Goal: Information Seeking & Learning: Learn about a topic

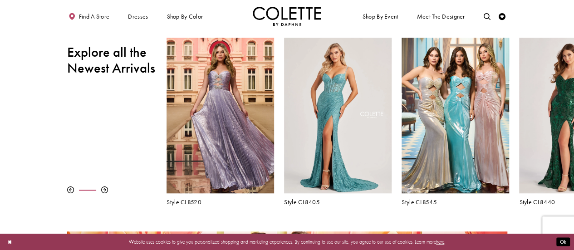
scroll to position [281, 0]
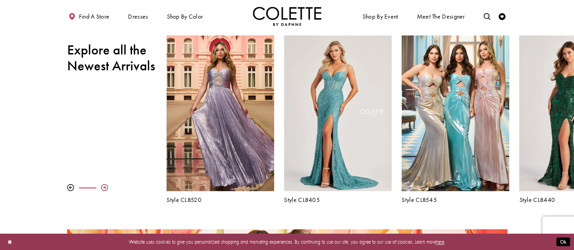
click at [103, 188] on div at bounding box center [104, 187] width 7 height 7
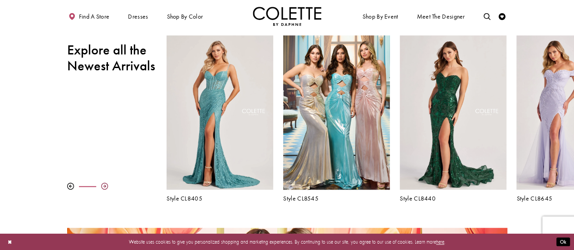
click at [104, 187] on div at bounding box center [104, 186] width 7 height 7
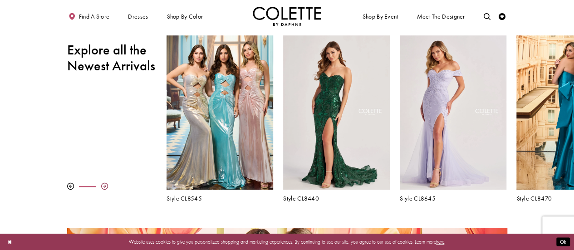
click at [104, 187] on div at bounding box center [104, 186] width 7 height 7
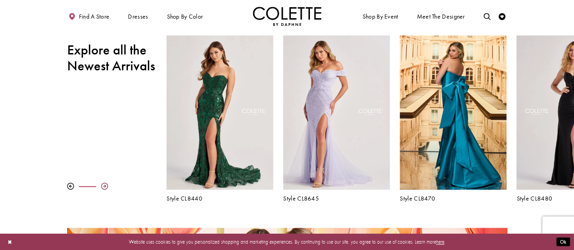
click at [104, 187] on div at bounding box center [104, 186] width 7 height 7
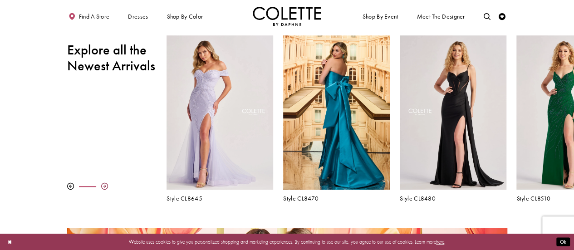
click at [103, 187] on div at bounding box center [104, 186] width 7 height 7
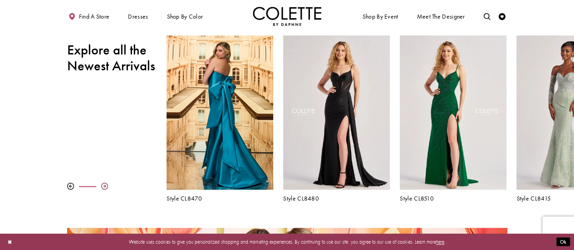
click at [105, 187] on div at bounding box center [104, 186] width 7 height 7
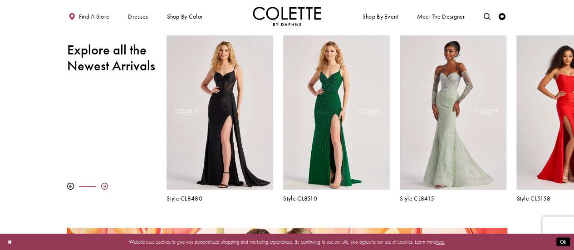
click at [103, 187] on div at bounding box center [104, 186] width 7 height 7
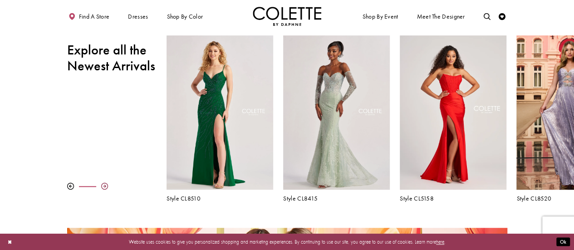
click at [103, 187] on div at bounding box center [104, 186] width 7 height 7
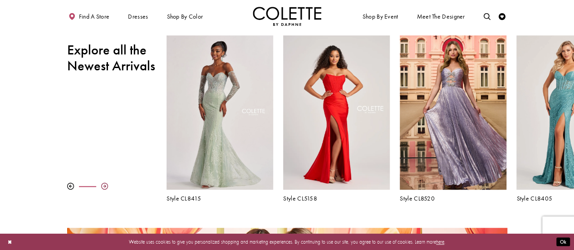
click at [103, 187] on div at bounding box center [104, 186] width 7 height 7
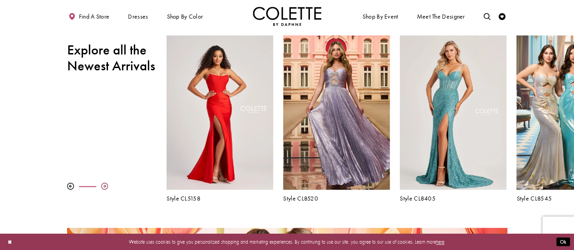
click at [103, 187] on div at bounding box center [104, 186] width 7 height 7
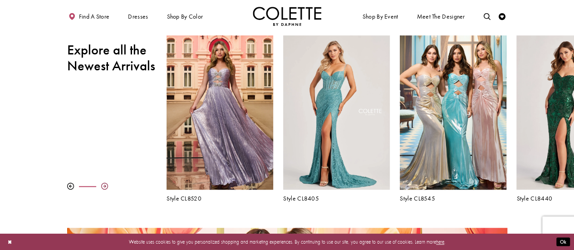
click at [103, 187] on div at bounding box center [104, 186] width 7 height 7
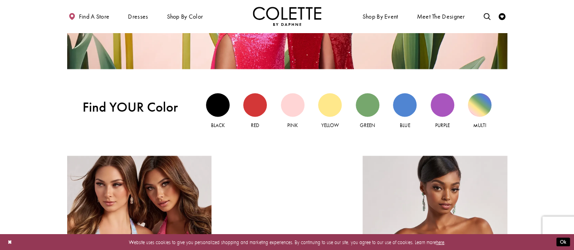
scroll to position [660, 0]
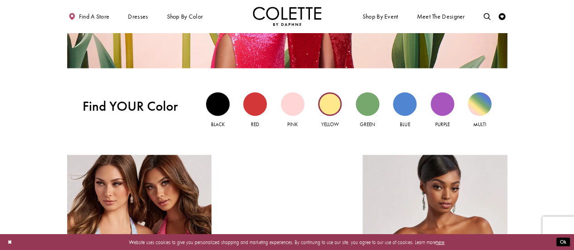
click at [328, 103] on div "Yellow view" at bounding box center [330, 104] width 24 height 24
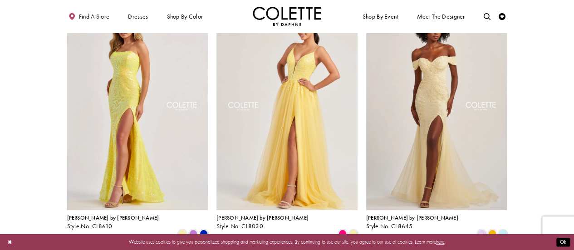
scroll to position [65, 0]
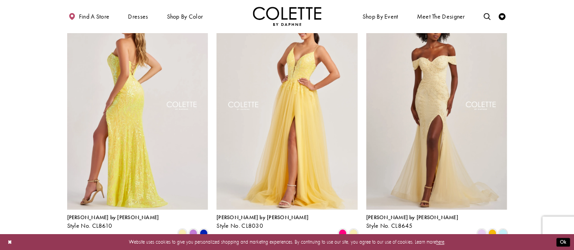
click at [147, 108] on img "Visit Colette by Daphne Style No. CL8610 Page" at bounding box center [137, 107] width 141 height 205
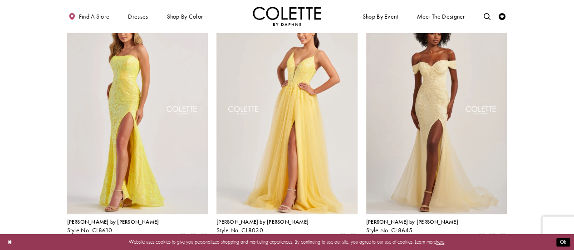
scroll to position [0, 0]
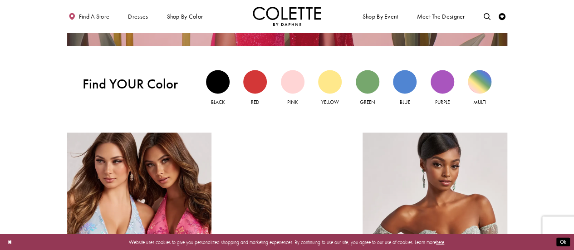
scroll to position [679, 0]
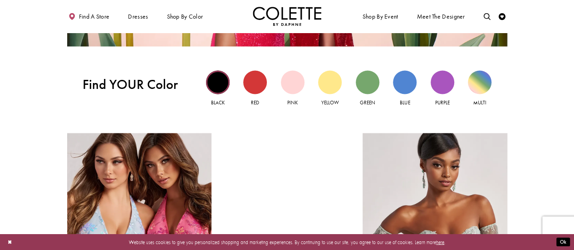
click at [213, 83] on div "Black view" at bounding box center [218, 82] width 24 height 24
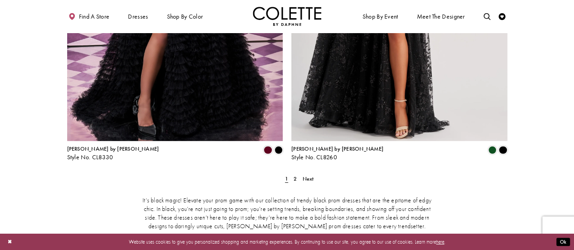
scroll to position [1262, 0]
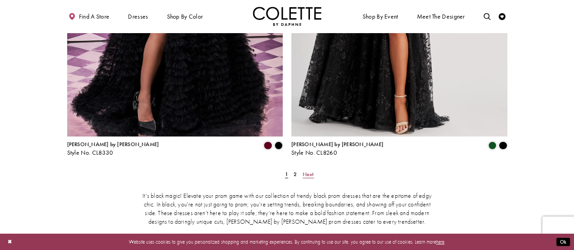
click at [305, 171] on span "Next" at bounding box center [308, 174] width 11 height 7
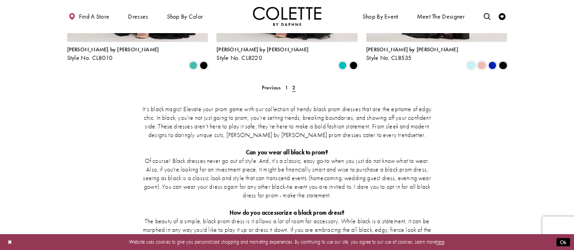
scroll to position [451, 0]
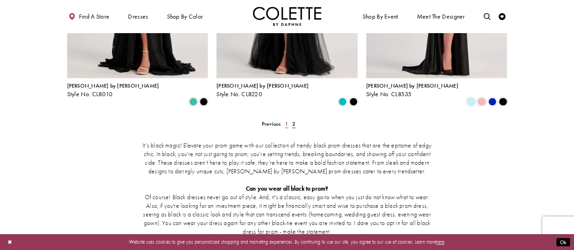
click at [286, 120] on span "1" at bounding box center [286, 123] width 3 height 7
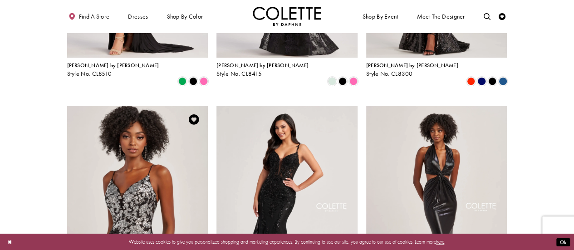
scroll to position [552, 0]
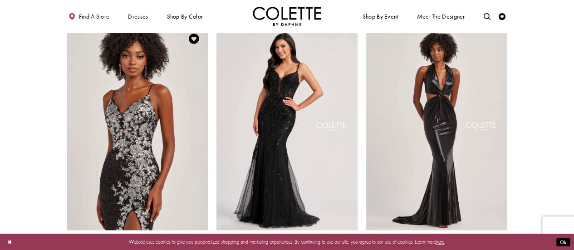
click at [134, 148] on img "Visit Colette by Daphne Style No. CL8425 Page" at bounding box center [137, 127] width 141 height 205
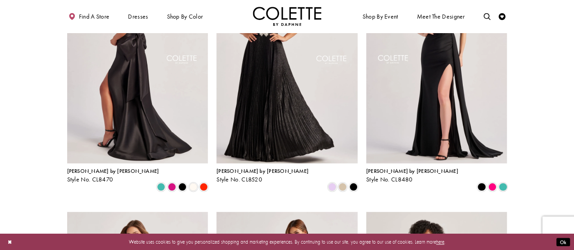
scroll to position [0, 0]
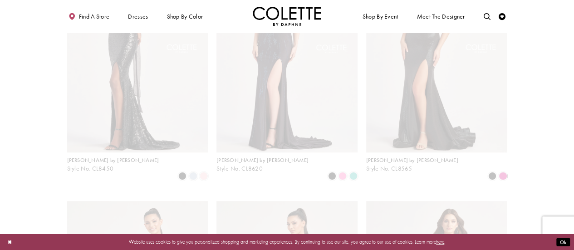
scroll to position [37, 0]
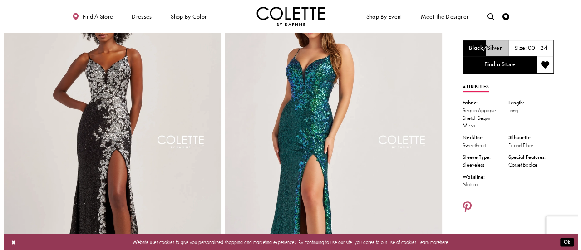
scroll to position [32, 0]
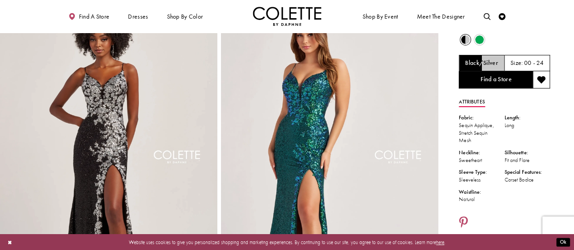
click at [103, 130] on img "Full size Style CL8425 Colette by Daphne #0 default Black/Silver frontface vert…" at bounding box center [108, 163] width 217 height 326
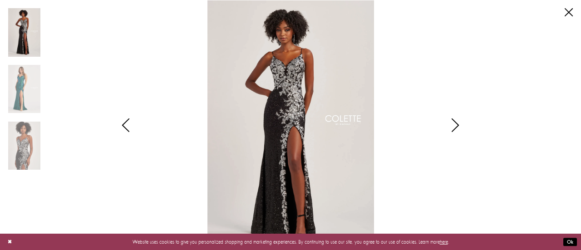
click at [453, 125] on icon "Style CL8425 Colette by Daphne Views dialog" at bounding box center [455, 125] width 23 height 14
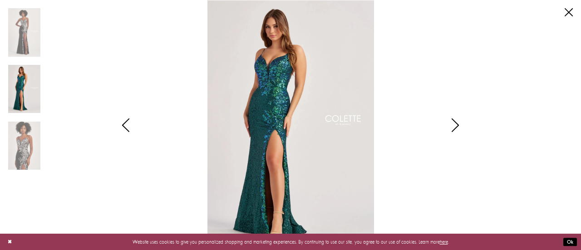
click at [453, 125] on icon "Style CL8425 Colette by Daphne Views dialog" at bounding box center [455, 125] width 23 height 14
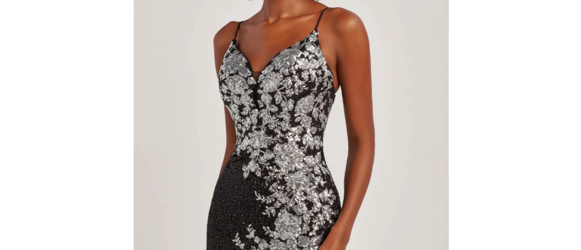
drag, startPoint x: 290, startPoint y: 140, endPoint x: 175, endPoint y: 135, distance: 114.9
click at [175, 135] on img "Scroll List" at bounding box center [290, 125] width 307 height 250
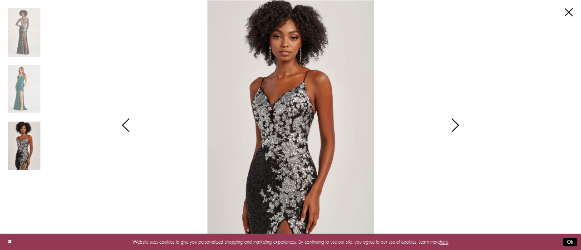
click at [458, 125] on icon "Style CL8425 Colette by Daphne Views dialog" at bounding box center [455, 125] width 23 height 14
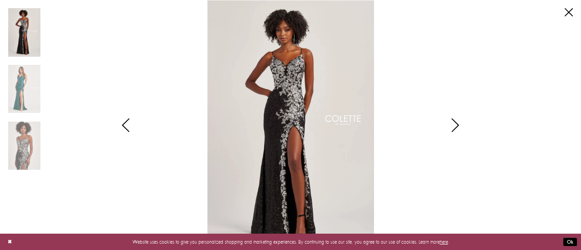
click at [457, 123] on icon "Style CL8425 Colette by Daphne Views dialog" at bounding box center [455, 125] width 23 height 14
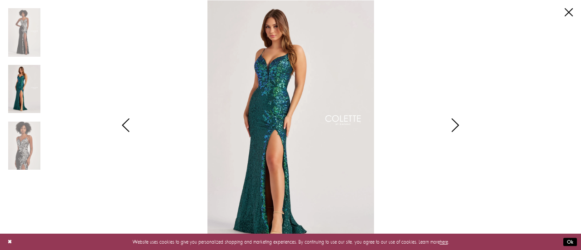
click at [457, 123] on icon "Style CL8425 Colette by Daphne Views dialog" at bounding box center [455, 125] width 23 height 14
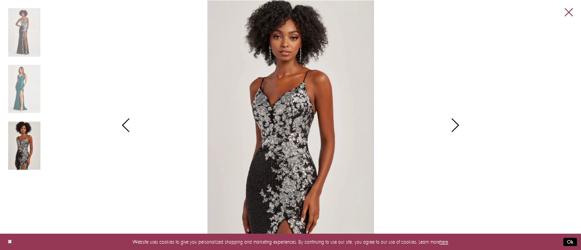
click at [568, 14] on link "Close" at bounding box center [569, 12] width 8 height 8
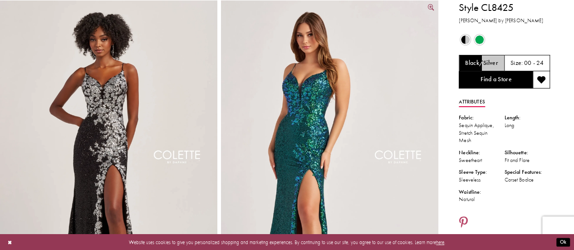
scroll to position [0, 0]
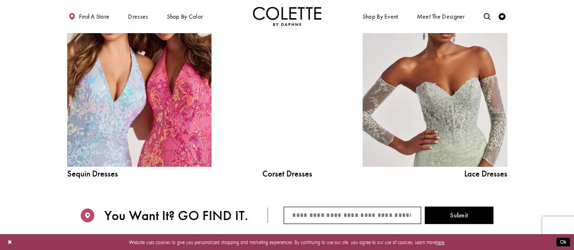
scroll to position [827, 0]
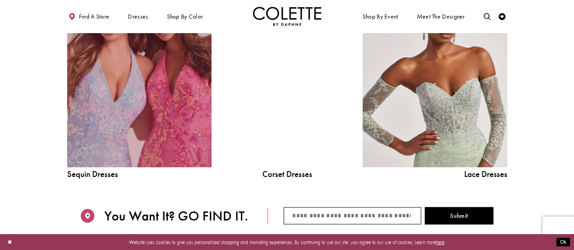
click at [155, 102] on link "Sequin Dresses Related Link" at bounding box center [139, 76] width 144 height 182
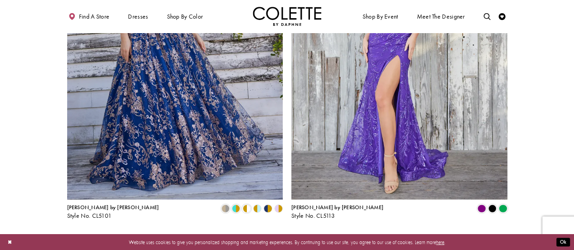
scroll to position [1199, 0]
click at [284, 232] on link "2" at bounding box center [281, 237] width 7 height 10
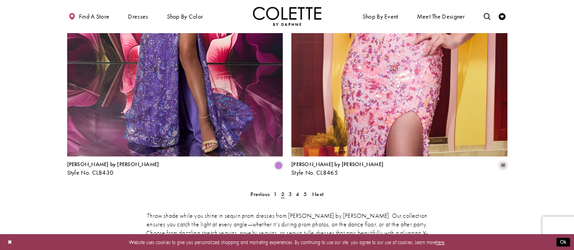
scroll to position [1242, 0]
click at [293, 189] on link "3" at bounding box center [289, 194] width 7 height 10
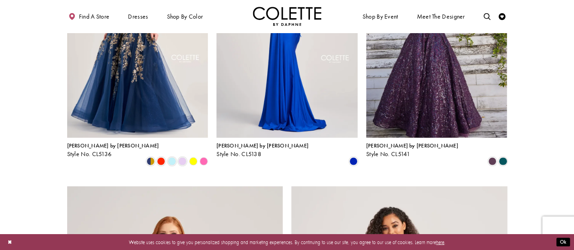
scroll to position [905, 0]
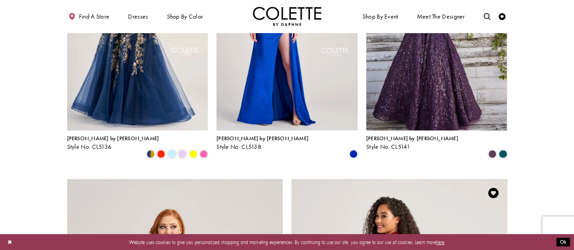
drag, startPoint x: 346, startPoint y: 168, endPoint x: 333, endPoint y: 164, distance: 13.5
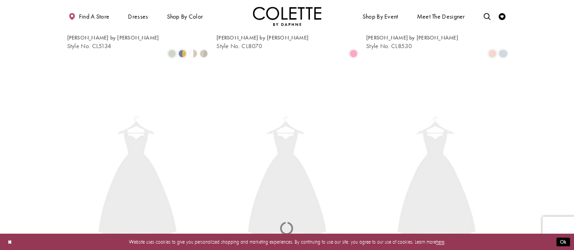
scroll to position [37, 0]
